Goal: Information Seeking & Learning: Learn about a topic

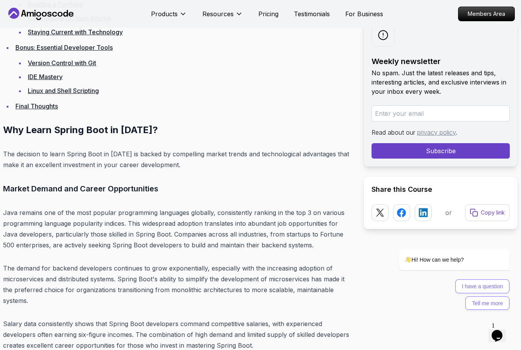
scroll to position [1942, 0]
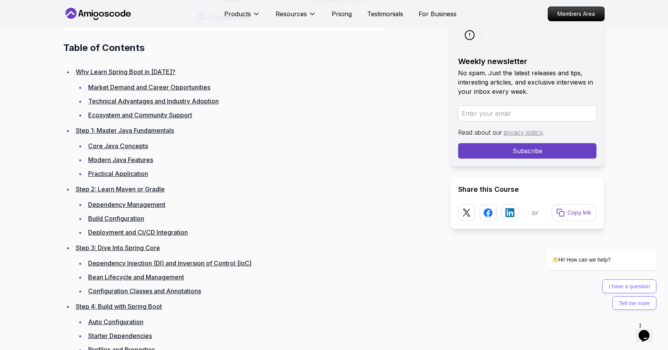
scroll to position [1041, 0]
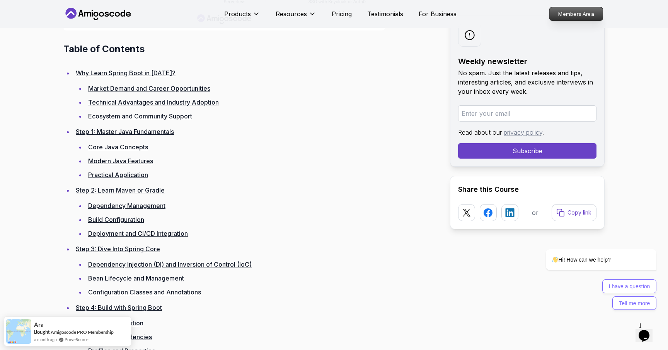
click at [521, 14] on p "Members Area" at bounding box center [575, 13] width 53 height 13
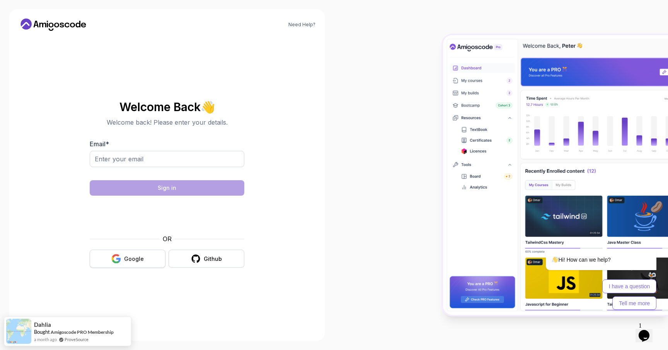
click at [133, 256] on div "Google" at bounding box center [134, 259] width 20 height 8
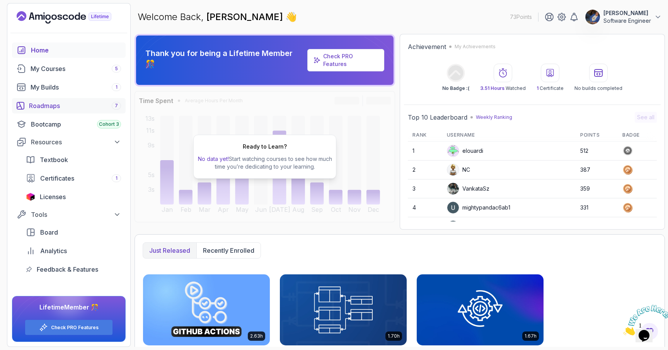
click at [59, 109] on div "Roadmaps 7" at bounding box center [75, 105] width 92 height 9
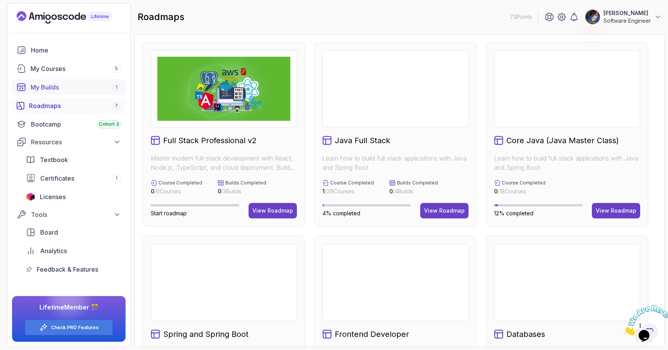
click at [49, 87] on div "My Builds 1" at bounding box center [76, 87] width 90 height 9
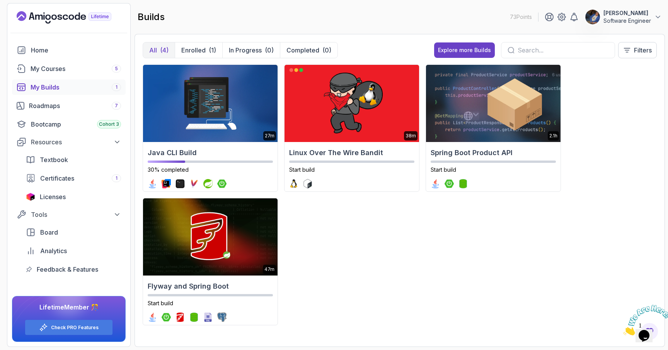
click at [57, 59] on div "Home My Courses 5 My Builds 1 Roadmaps 7 Bootcamp Cohort 3 Resources Textbook C…" at bounding box center [69, 160] width 114 height 235
click at [58, 64] on div "My Courses 5" at bounding box center [76, 68] width 90 height 9
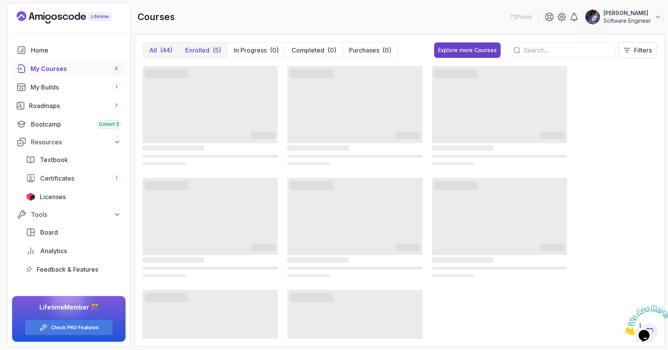
click at [208, 47] on p "Enrolled" at bounding box center [197, 50] width 24 height 9
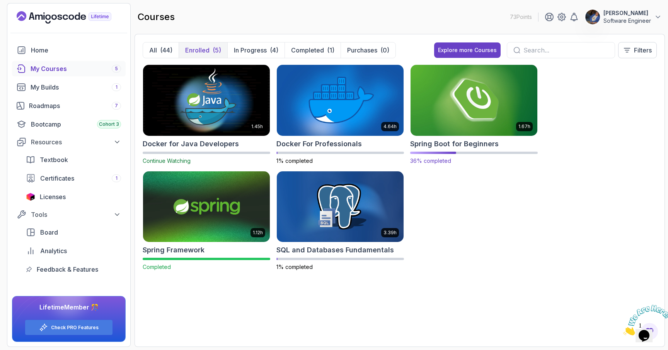
click at [472, 152] on div at bounding box center [474, 153] width 128 height 2
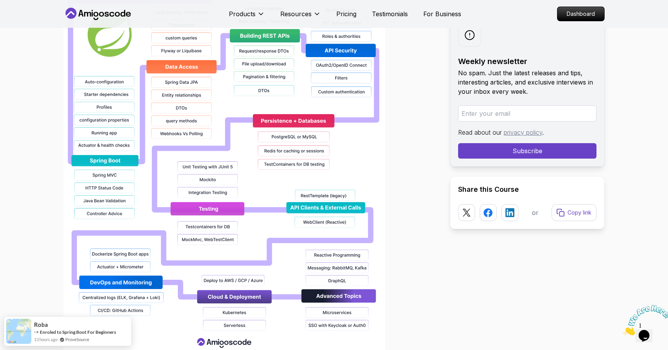
scroll to position [720, 0]
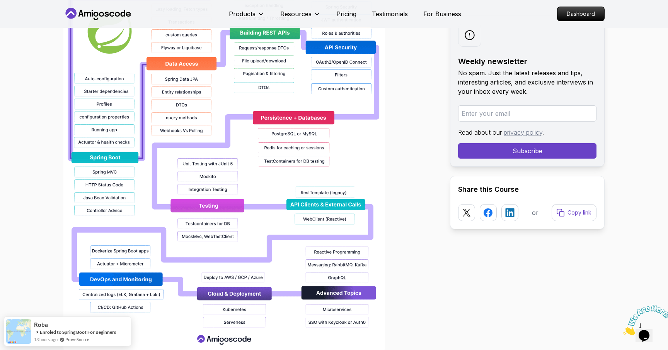
click at [411, 157] on div at bounding box center [250, 104] width 374 height 495
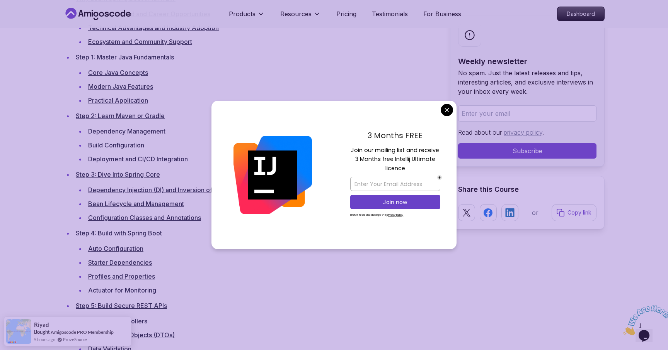
scroll to position [1132, 0]
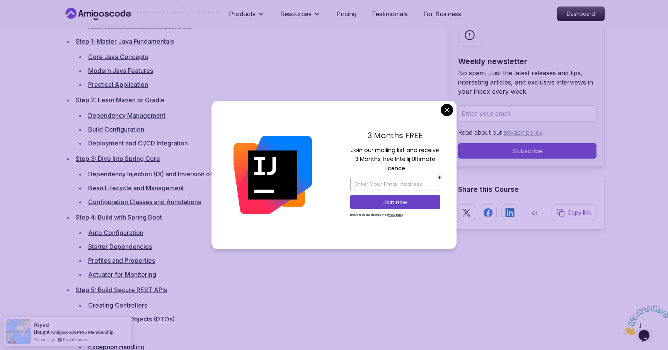
click at [452, 115] on div "3 Months FREE Join our mailing list and receive 3 Months free Intellij Ultimate…" at bounding box center [395, 175] width 122 height 149
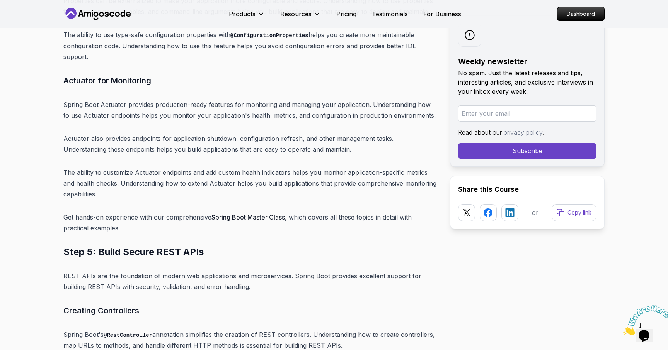
scroll to position [4540, 0]
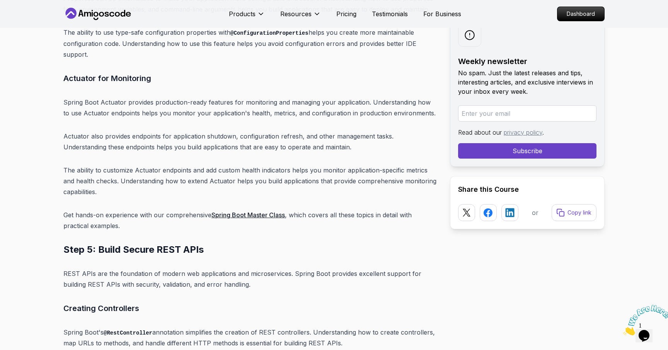
drag, startPoint x: 192, startPoint y: 222, endPoint x: 279, endPoint y: 0, distance: 238.2
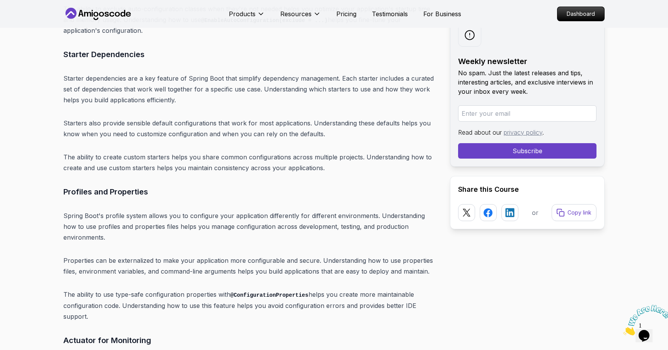
scroll to position [4276, 0]
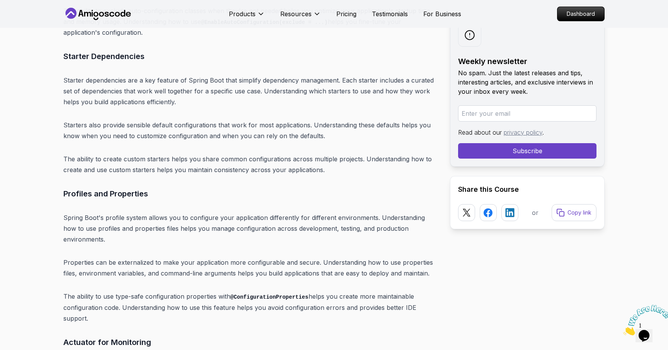
drag, startPoint x: 245, startPoint y: 234, endPoint x: 380, endPoint y: 0, distance: 270.2
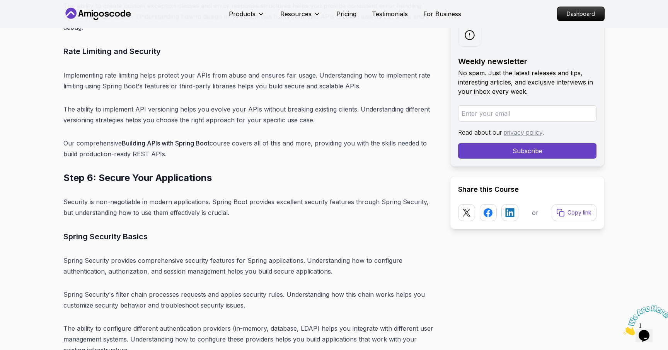
scroll to position [5327, 0]
click at [248, 255] on p "Spring Security provides comprehensive security features for Spring application…" at bounding box center [250, 266] width 374 height 22
click at [183, 230] on h3 "Spring Security Basics" at bounding box center [250, 236] width 374 height 12
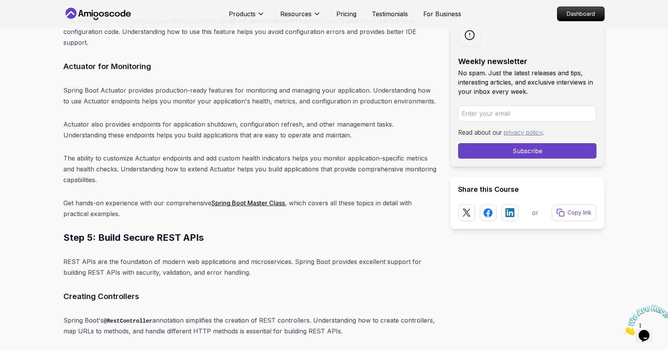
scroll to position [4553, 0]
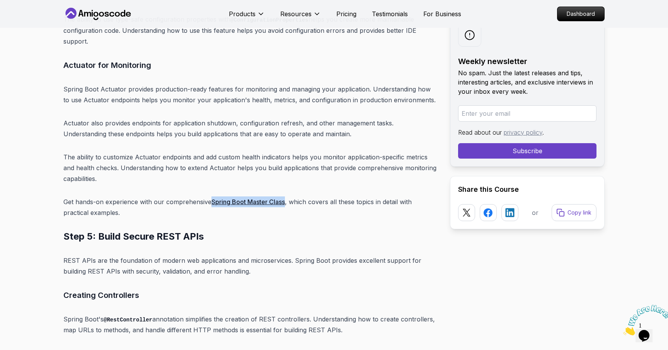
drag, startPoint x: 246, startPoint y: 157, endPoint x: 278, endPoint y: 0, distance: 160.6
click at [260, 152] on p "The ability to customize Actuator endpoints and add custom health indicators he…" at bounding box center [250, 168] width 374 height 32
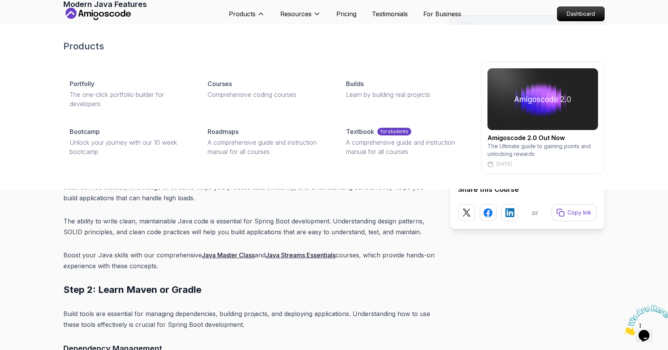
scroll to position [2596, 0]
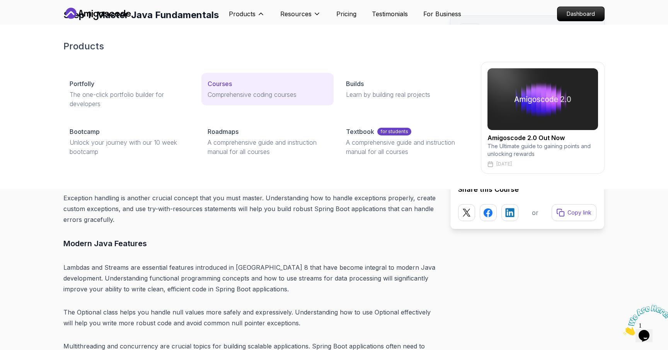
click at [255, 97] on p "Comprehensive coding courses" at bounding box center [267, 94] width 119 height 9
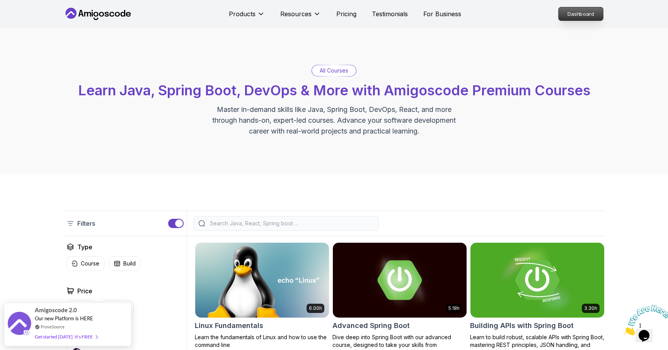
click at [558, 10] on link "Dashboard" at bounding box center [580, 14] width 45 height 14
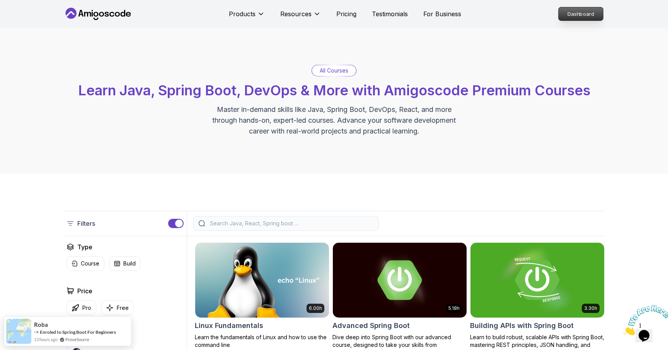
click at [573, 17] on p "Dashboard" at bounding box center [580, 13] width 44 height 13
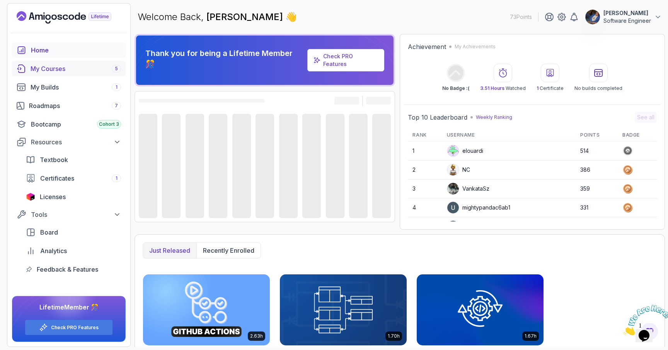
click at [65, 71] on div "My Courses 5" at bounding box center [76, 68] width 90 height 9
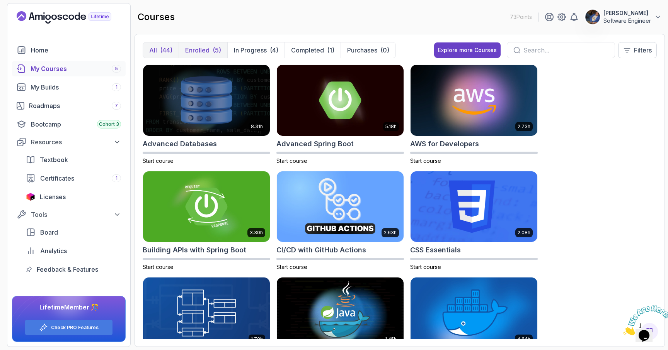
click at [200, 49] on p "Enrolled" at bounding box center [197, 50] width 24 height 9
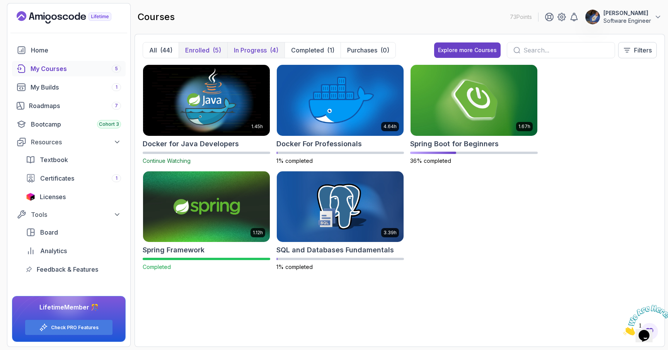
click at [269, 49] on button "In Progress (4)" at bounding box center [255, 50] width 57 height 15
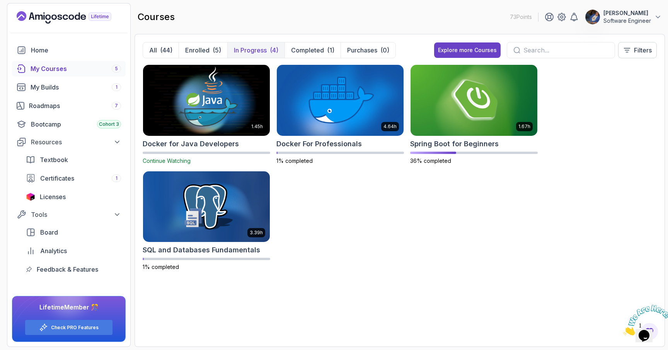
click at [204, 152] on div at bounding box center [207, 153] width 128 height 2
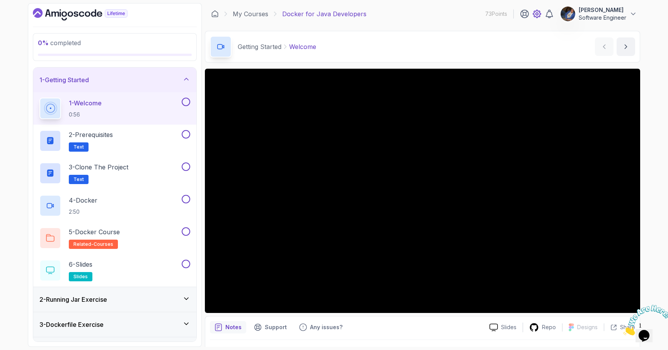
click at [541, 14] on icon at bounding box center [537, 14] width 8 height 8
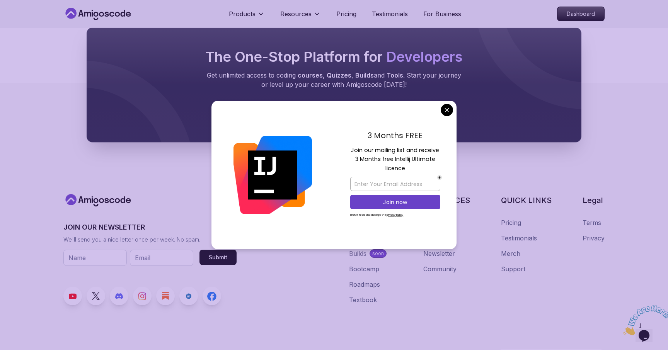
scroll to position [2274, 0]
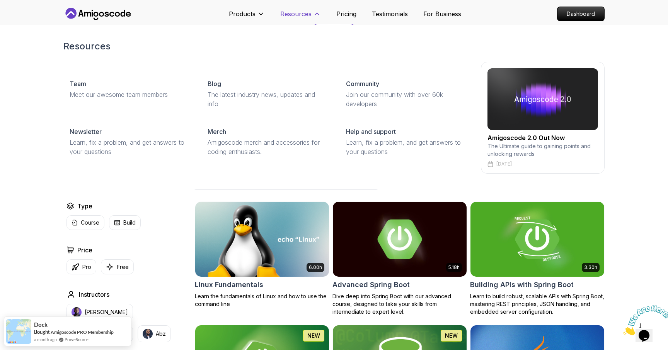
scroll to position [13, 0]
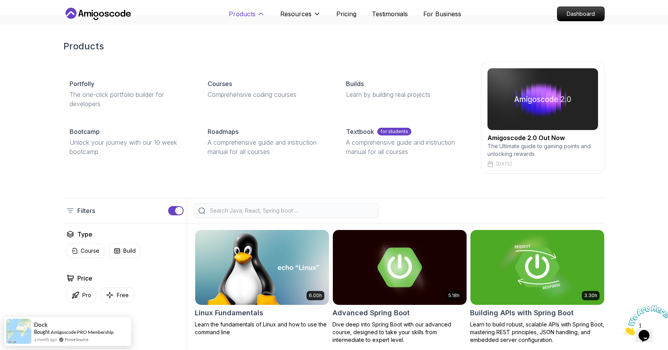
click at [256, 12] on button "Products" at bounding box center [247, 16] width 36 height 15
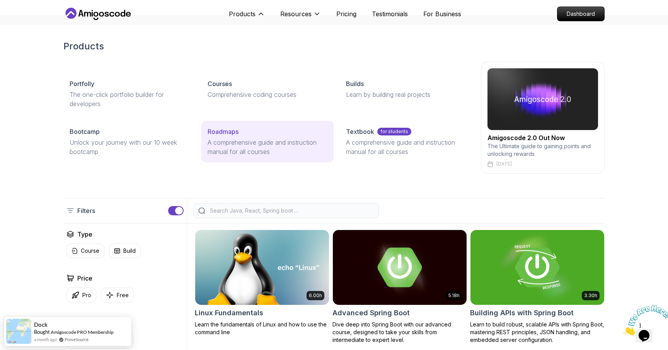
click at [244, 127] on link "Roadmaps A comprehensive guide and instruction manual for all courses" at bounding box center [267, 142] width 132 height 42
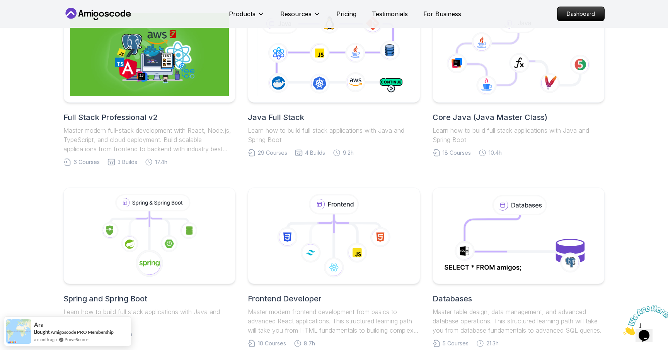
scroll to position [206, 0]
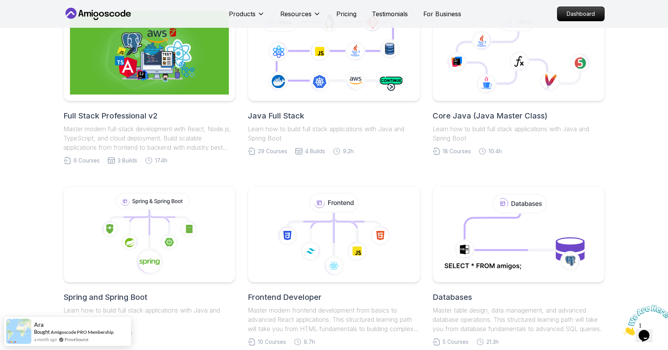
click at [472, 119] on h2 "Core Java (Java Master Class)" at bounding box center [518, 116] width 172 height 11
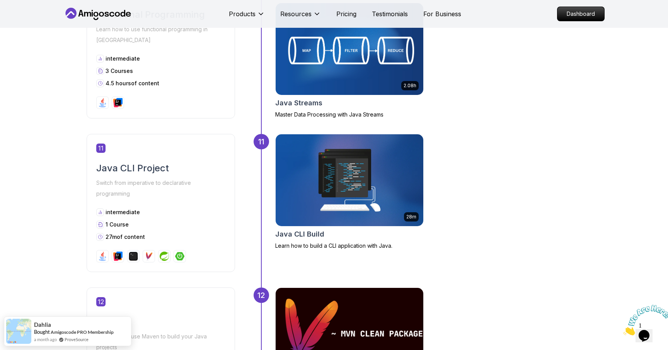
scroll to position [1903, 0]
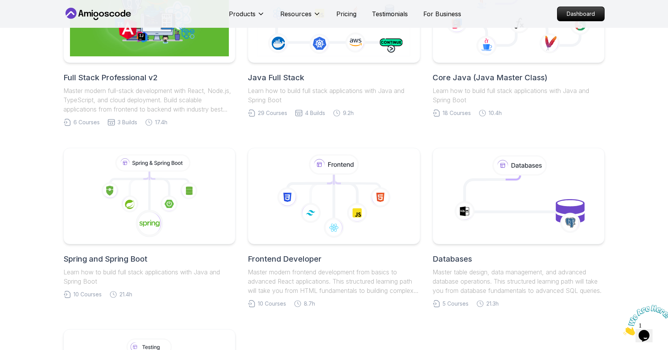
scroll to position [206, 0]
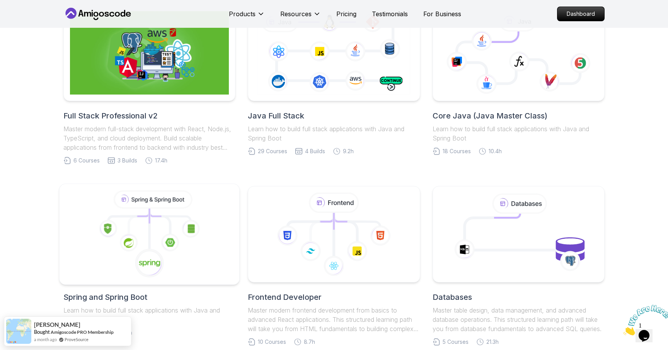
click at [138, 260] on icon at bounding box center [149, 263] width 29 height 29
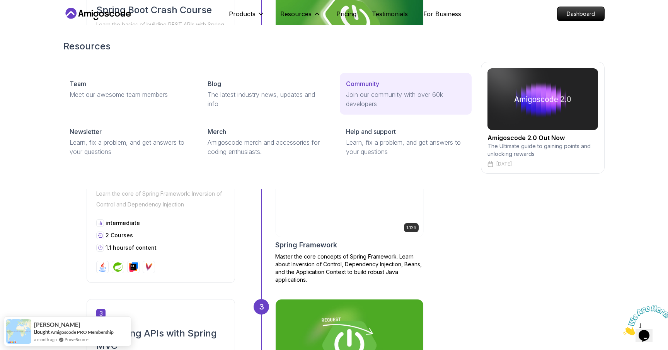
scroll to position [378, 0]
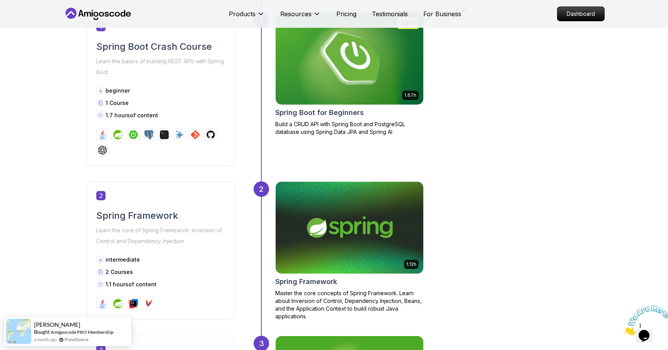
click at [521, 235] on div "1.12h Spring Framework Master the core concepts of Spring Framework. Learn abou…" at bounding box center [428, 251] width 306 height 139
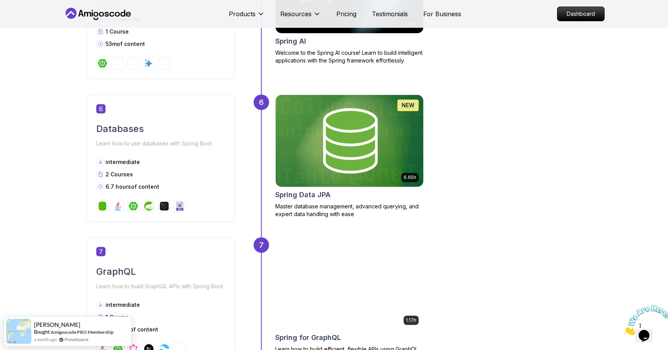
scroll to position [1098, 0]
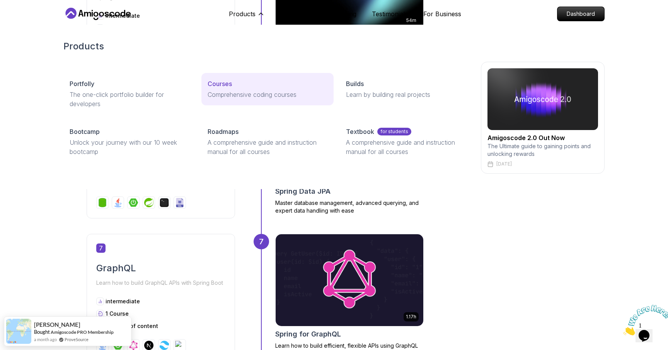
click at [228, 92] on p "Comprehensive coding courses" at bounding box center [267, 94] width 119 height 9
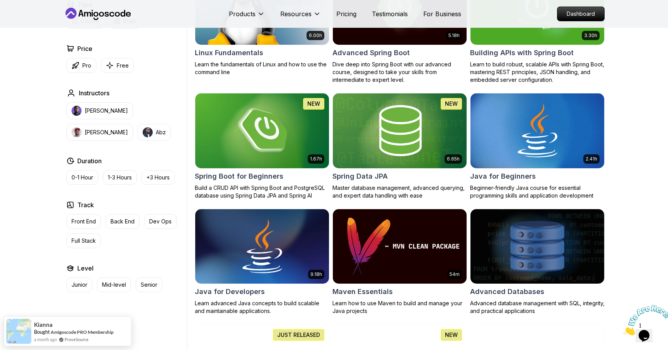
scroll to position [286, 0]
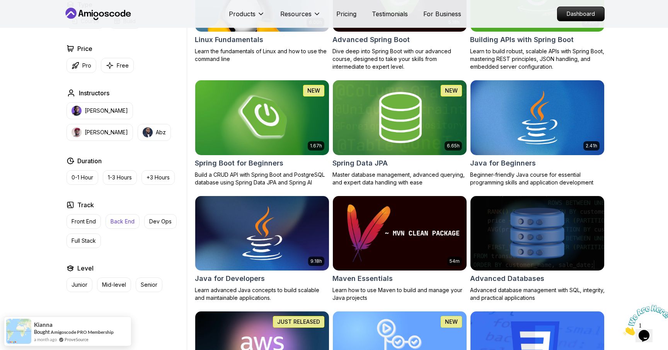
click at [112, 226] on button "Back End" at bounding box center [122, 221] width 34 height 15
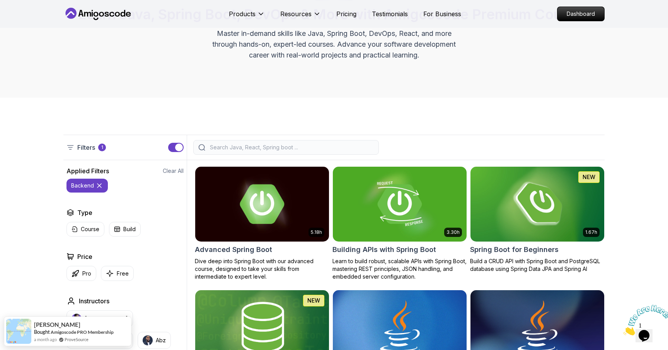
scroll to position [79, 0]
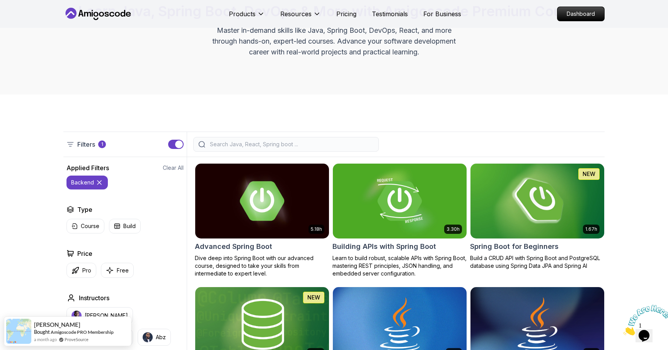
click at [519, 247] on h2 "Spring Boot for Beginners" at bounding box center [514, 247] width 88 height 11
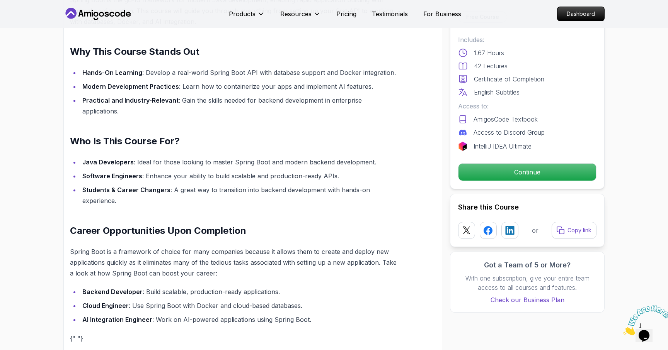
scroll to position [541, 0]
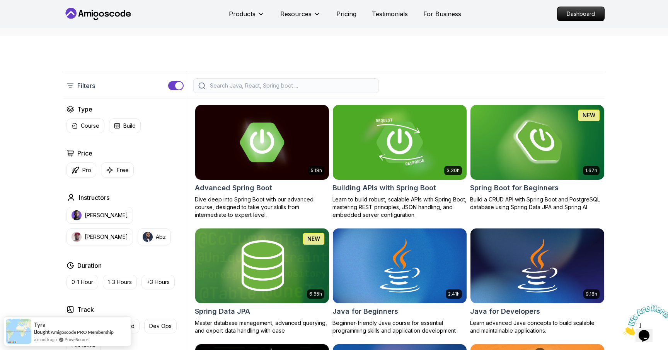
scroll to position [154, 0]
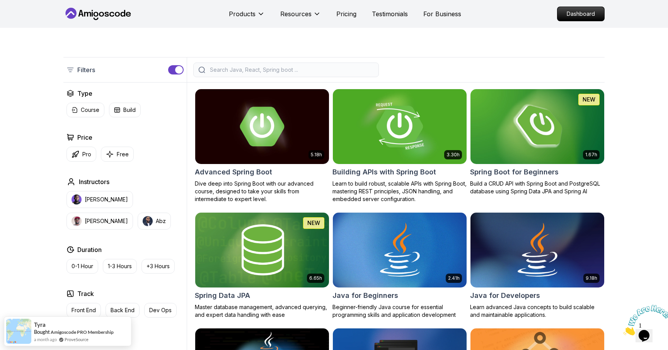
click at [391, 173] on h2 "Building APIs with Spring Boot" at bounding box center [384, 172] width 104 height 11
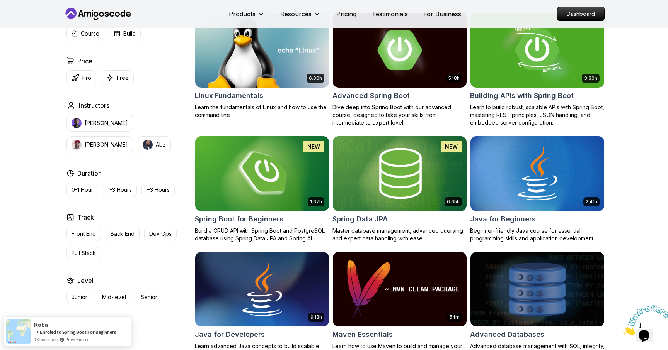
scroll to position [219, 0]
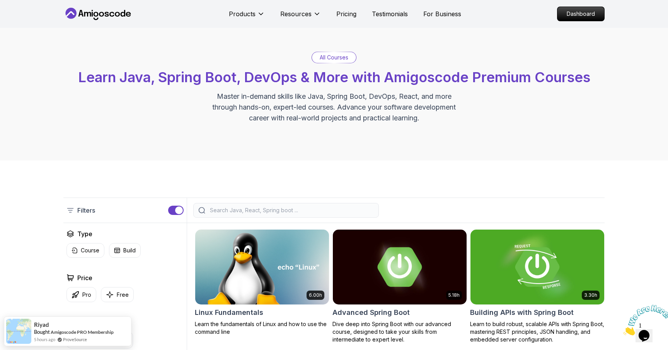
scroll to position [0, 0]
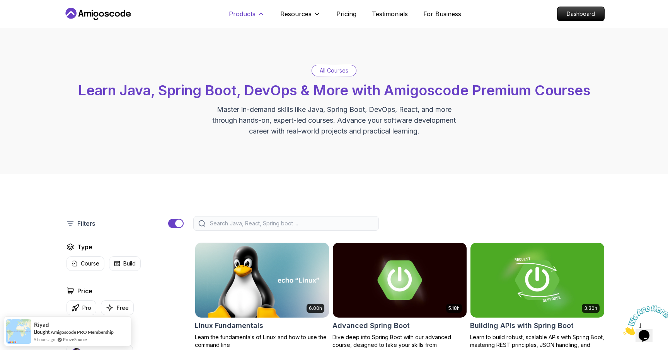
click at [247, 17] on p "Products" at bounding box center [242, 13] width 27 height 9
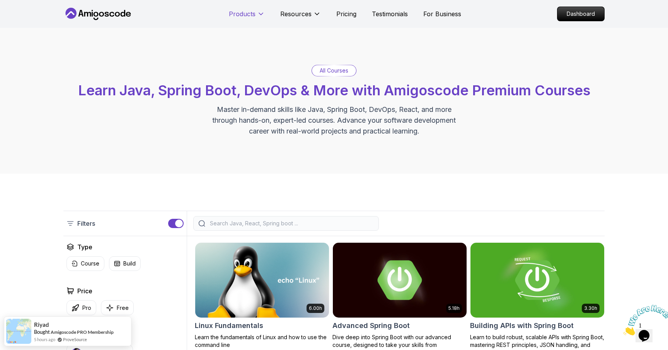
click at [249, 17] on p "Products" at bounding box center [242, 13] width 27 height 9
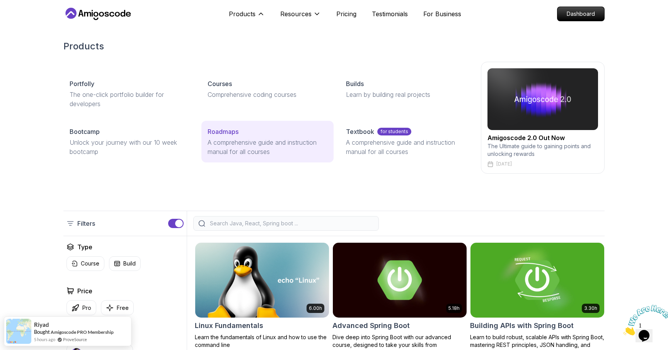
click at [247, 134] on div "Roadmaps" at bounding box center [267, 131] width 119 height 9
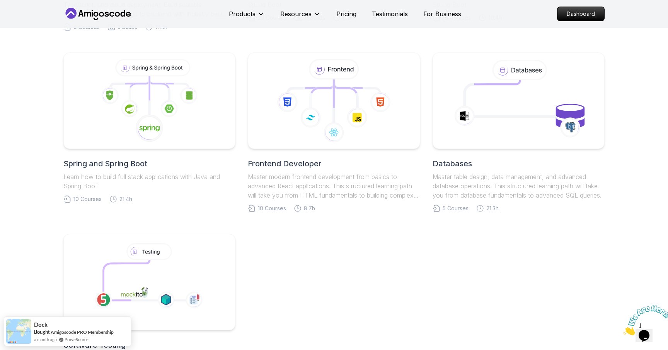
scroll to position [344, 0]
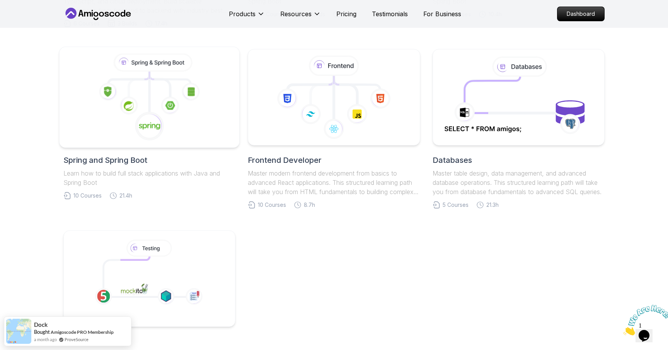
click at [172, 94] on icon at bounding box center [149, 98] width 167 height 88
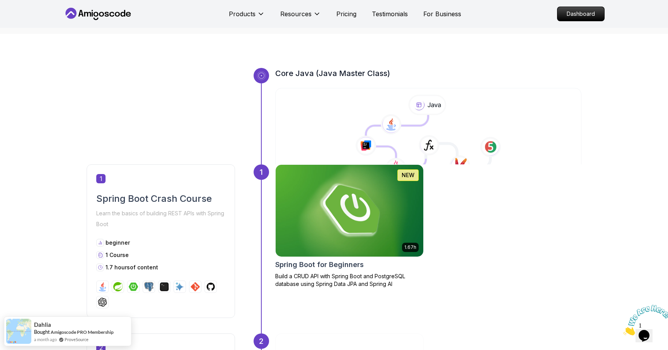
scroll to position [244, 0]
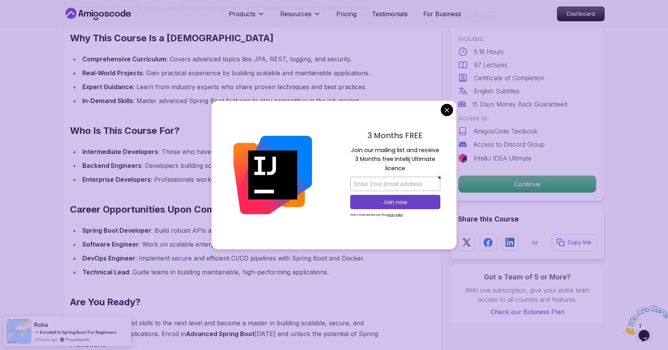
scroll to position [665, 0]
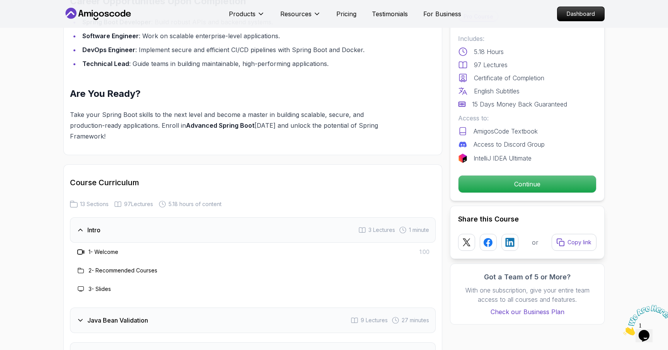
scroll to position [871, 0]
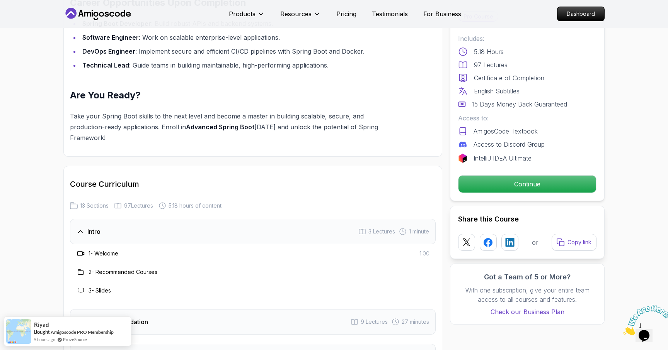
click at [140, 269] on h3 "2 - Recommended Courses" at bounding box center [122, 273] width 69 height 8
click at [82, 269] on icon at bounding box center [81, 272] width 6 height 6
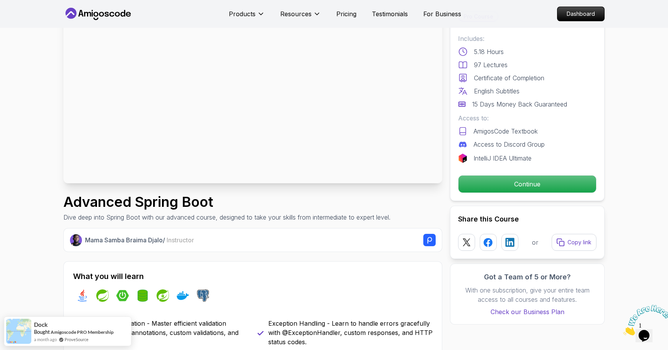
scroll to position [75, 0]
